Goal: Information Seeking & Learning: Learn about a topic

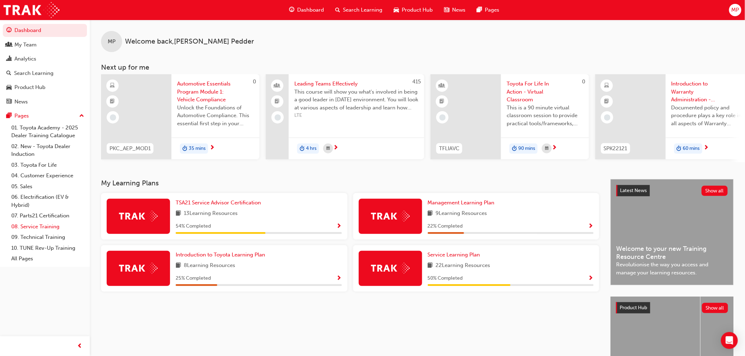
click at [49, 226] on link "08. Service Training" at bounding box center [47, 227] width 79 height 11
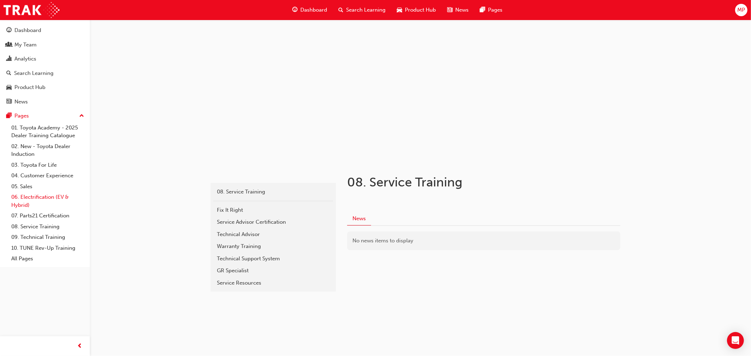
click at [46, 198] on link "06. Electrification (EV & Hybrid)" at bounding box center [47, 201] width 79 height 19
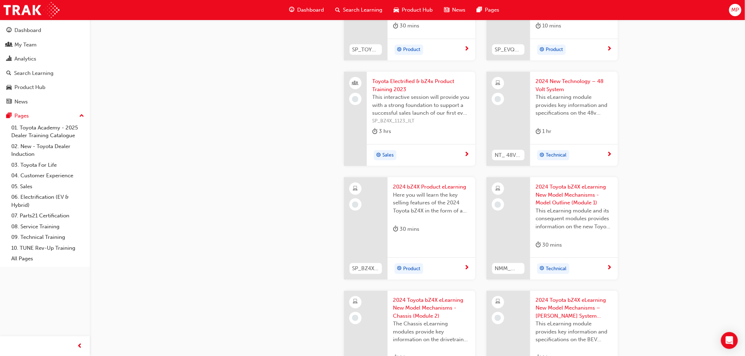
scroll to position [274, 0]
